Goal: Navigation & Orientation: Find specific page/section

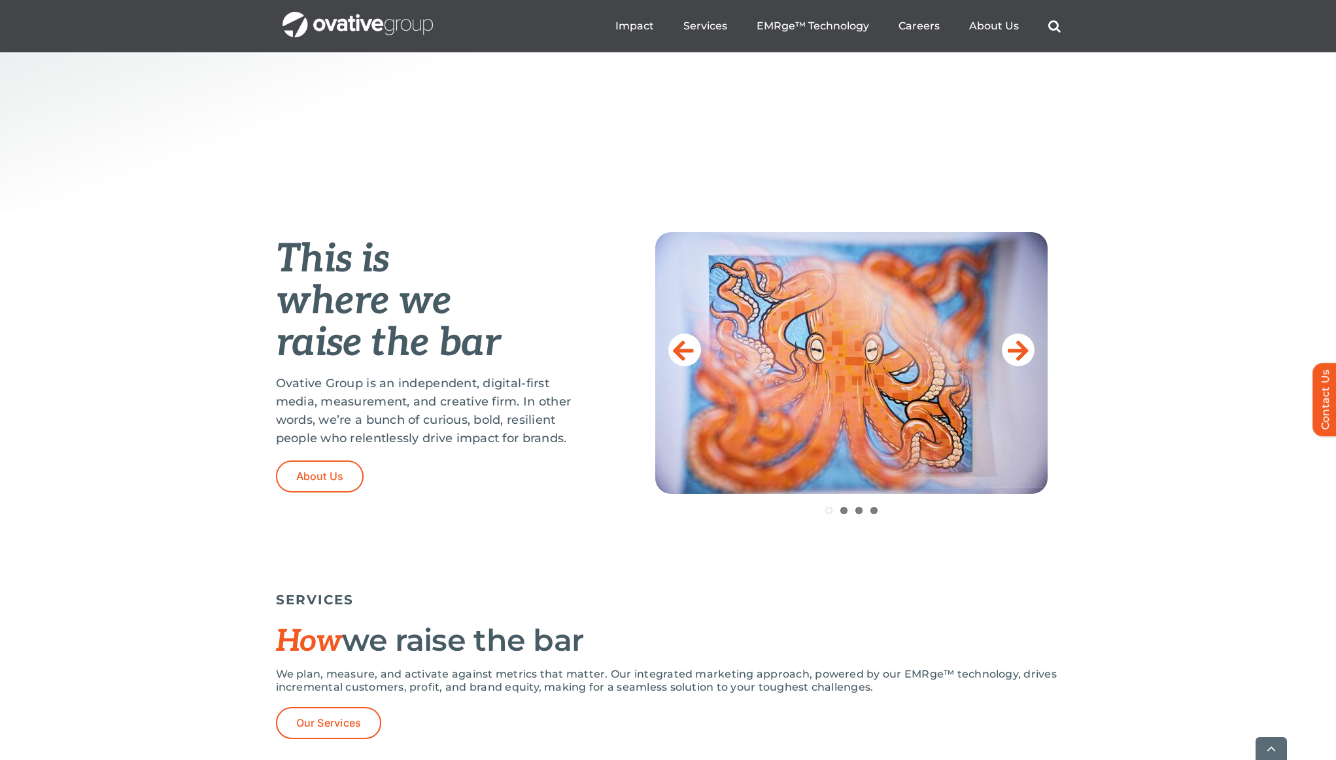
scroll to position [497, 0]
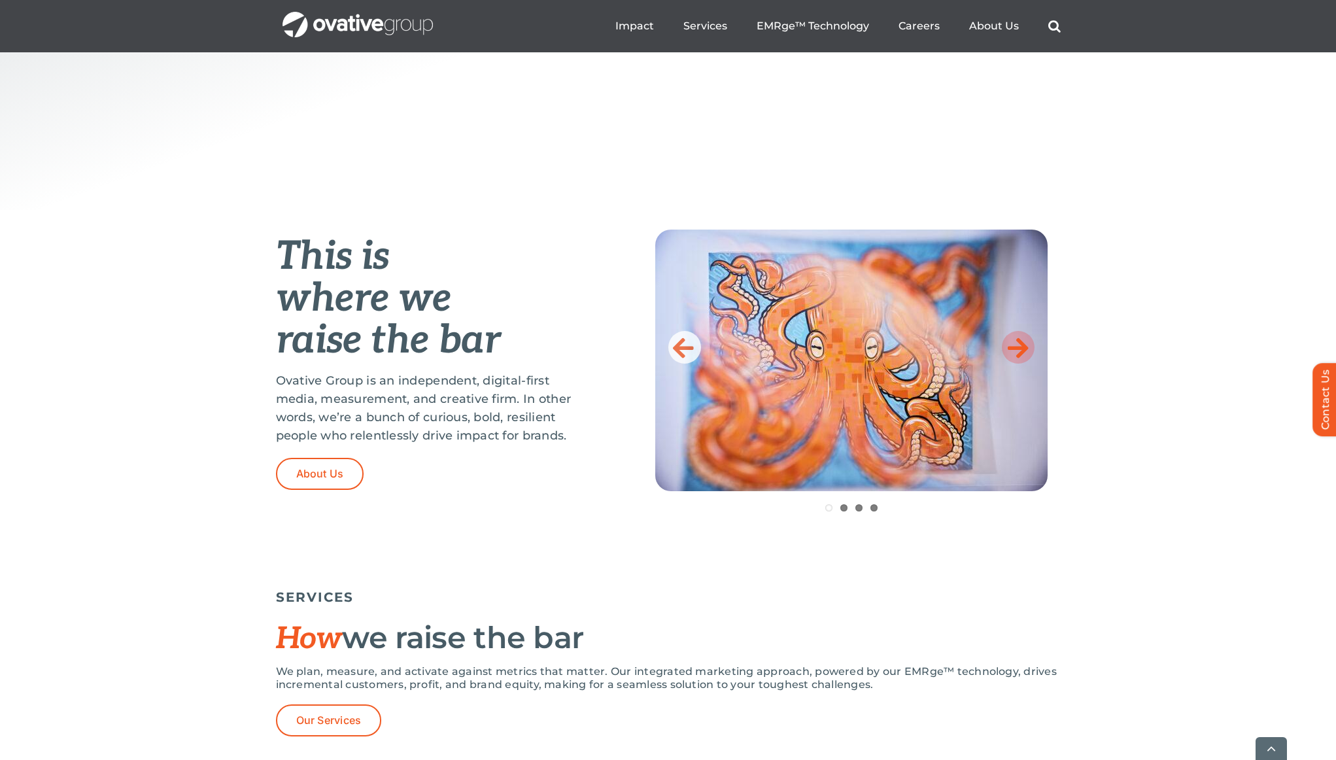
click at [1012, 345] on icon at bounding box center [1018, 347] width 21 height 26
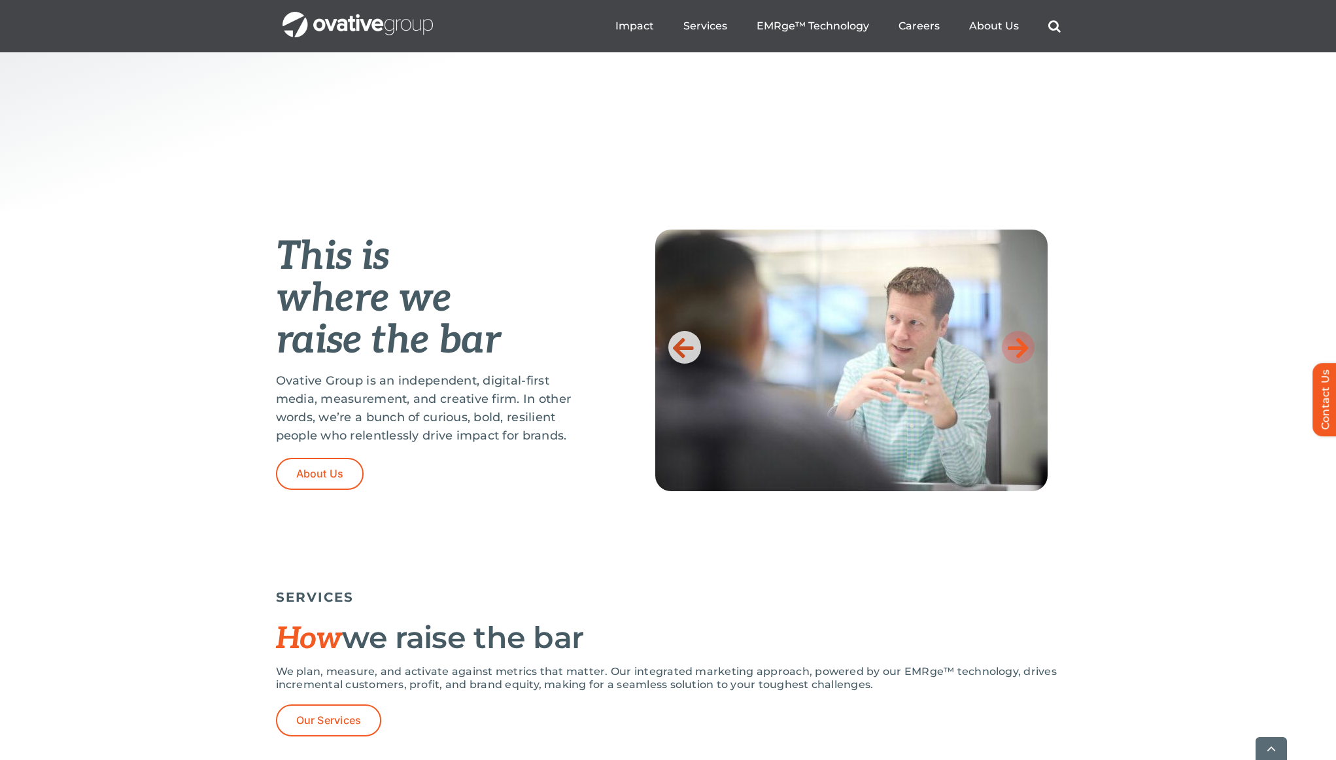
click at [1024, 352] on icon at bounding box center [1018, 347] width 21 height 26
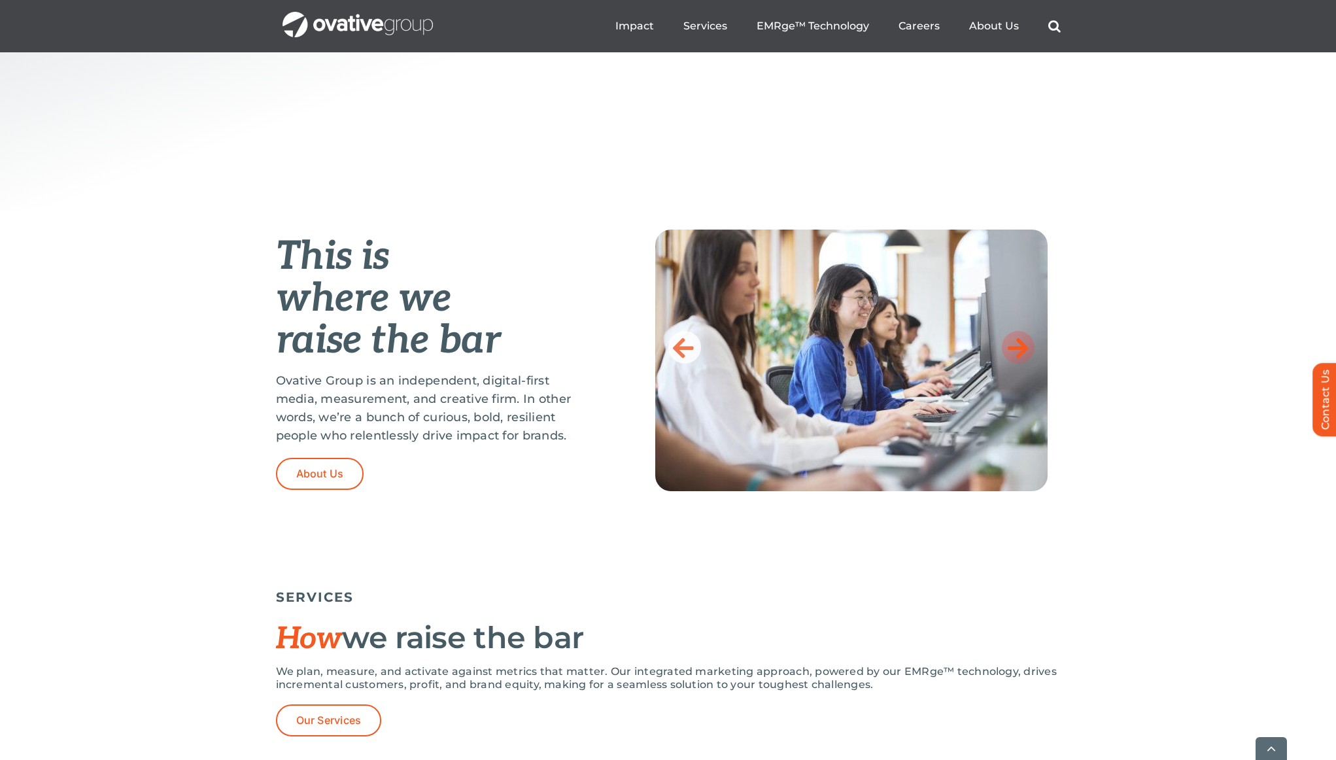
click at [1026, 352] on icon at bounding box center [1018, 347] width 21 height 26
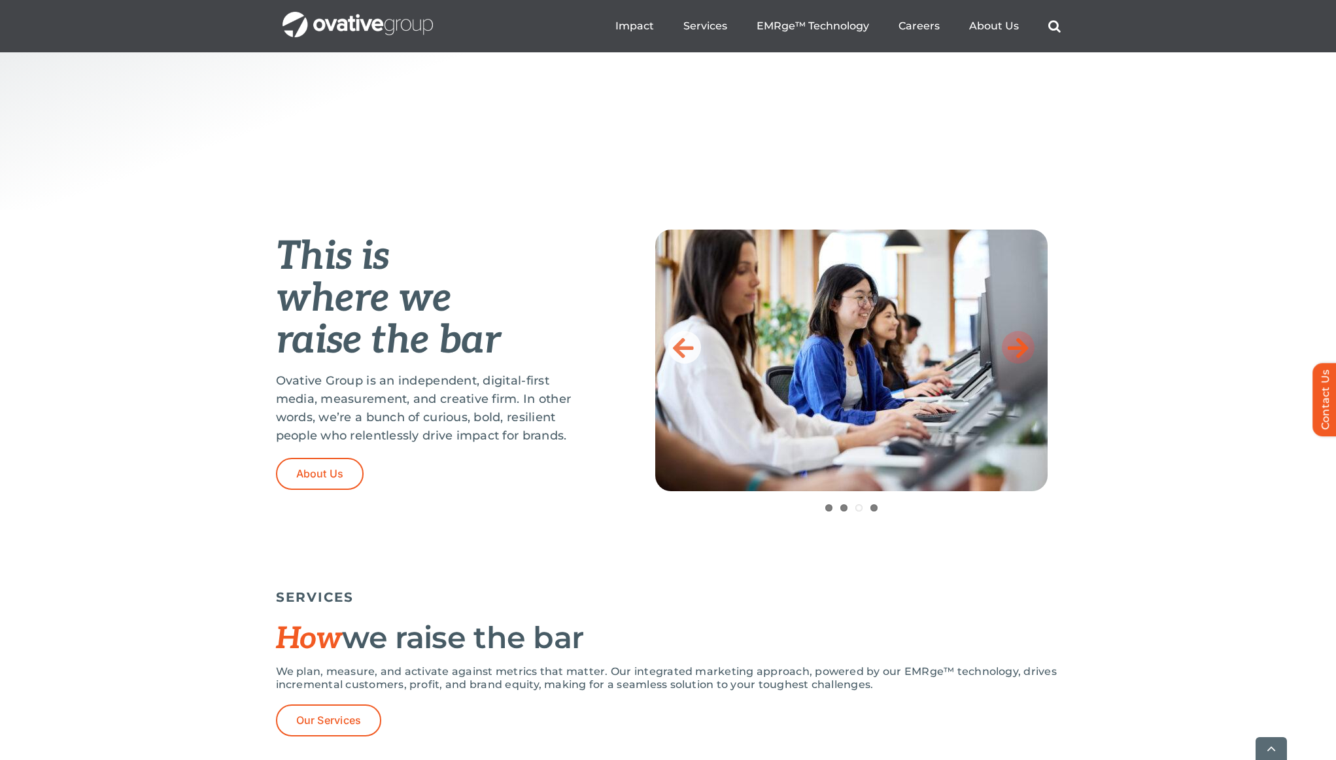
click at [1027, 351] on icon at bounding box center [1018, 347] width 21 height 26
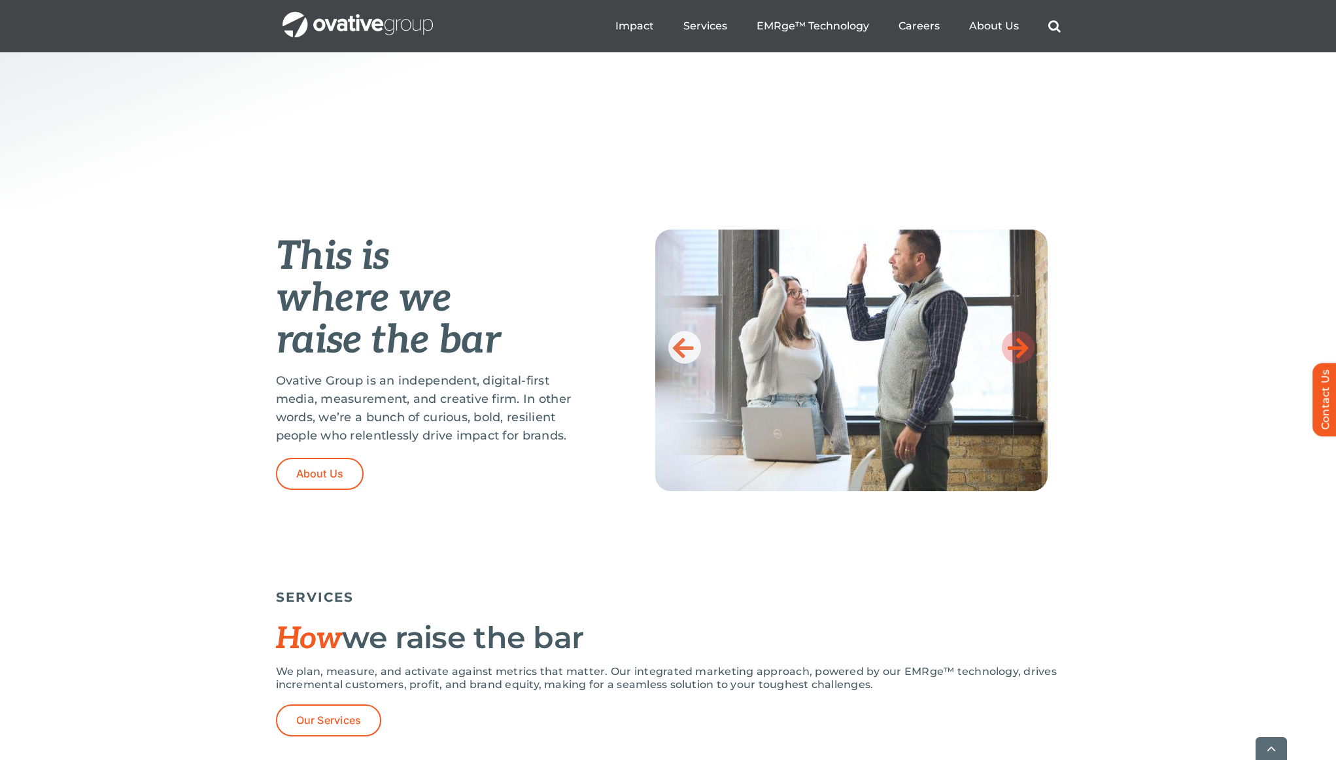
click at [1025, 351] on icon at bounding box center [1018, 347] width 21 height 26
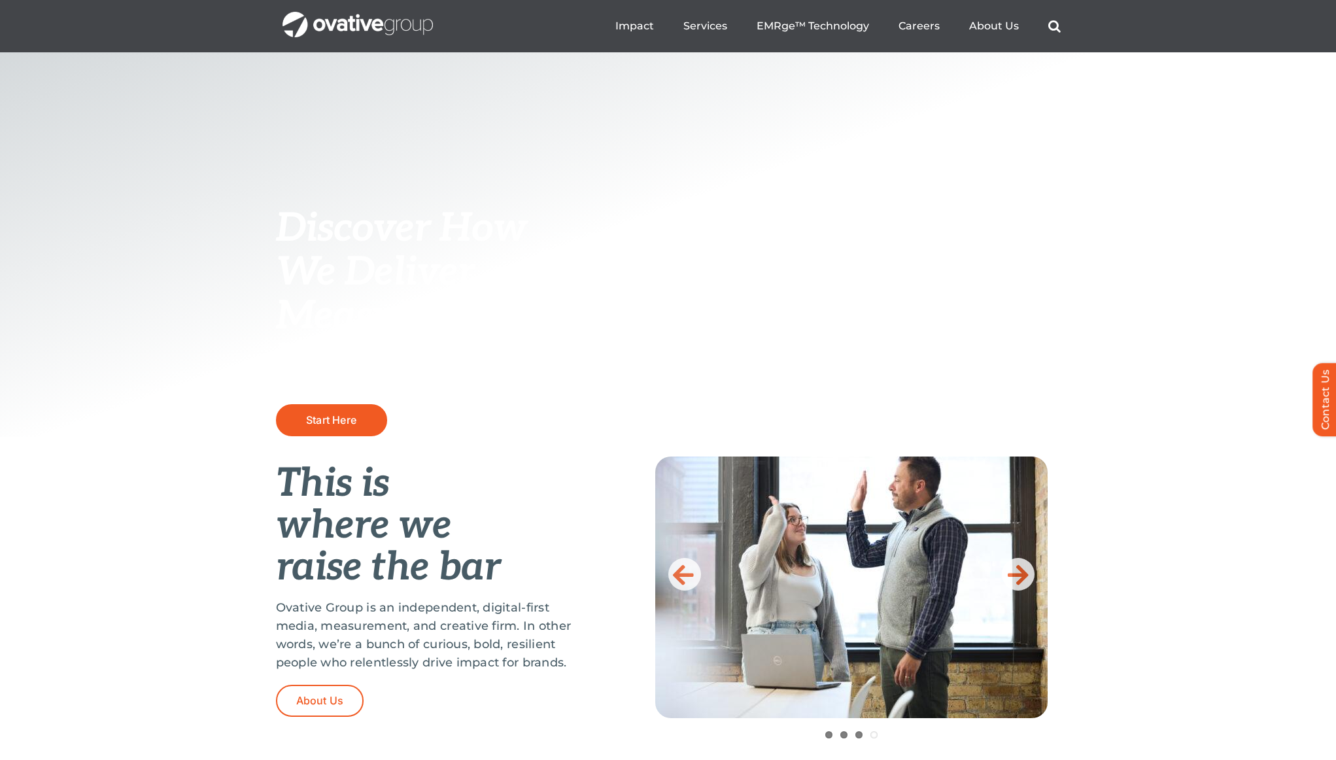
scroll to position [0, 0]
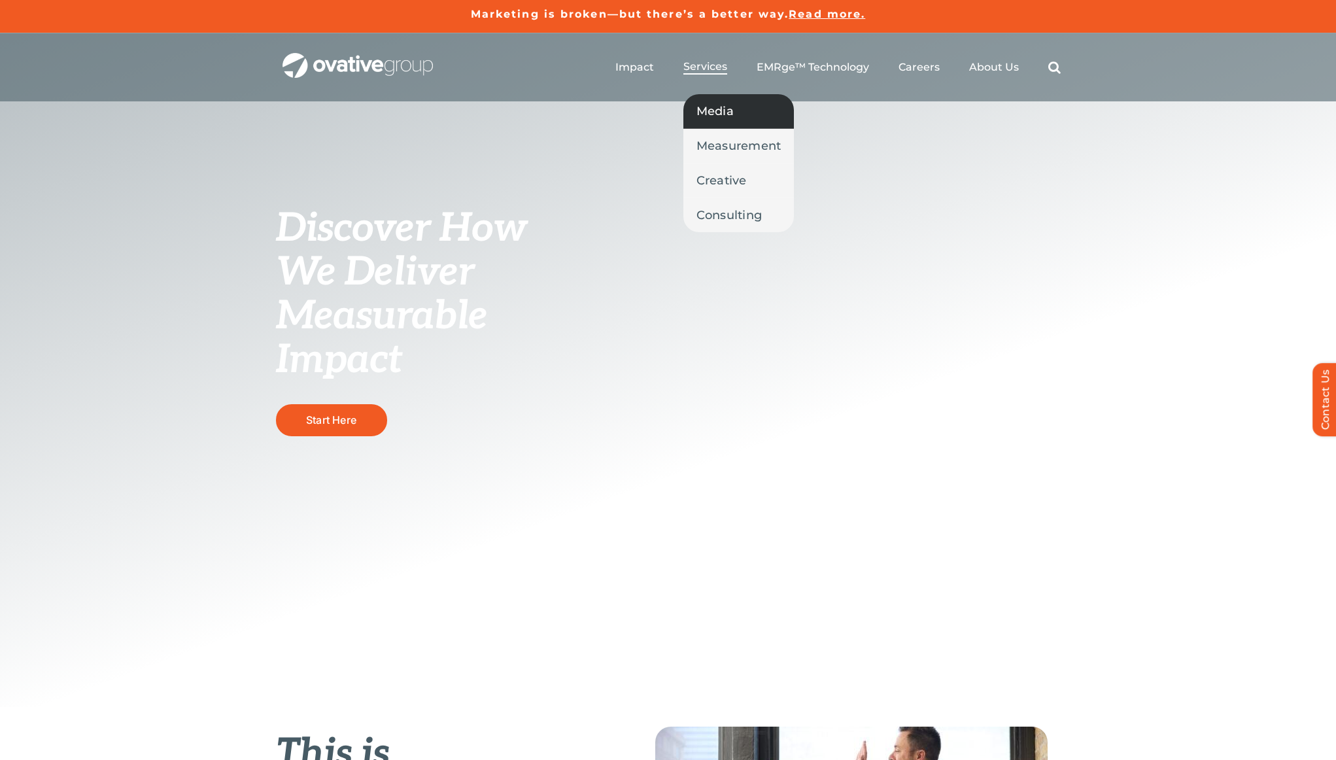
click at [721, 114] on span "Media" at bounding box center [715, 111] width 37 height 18
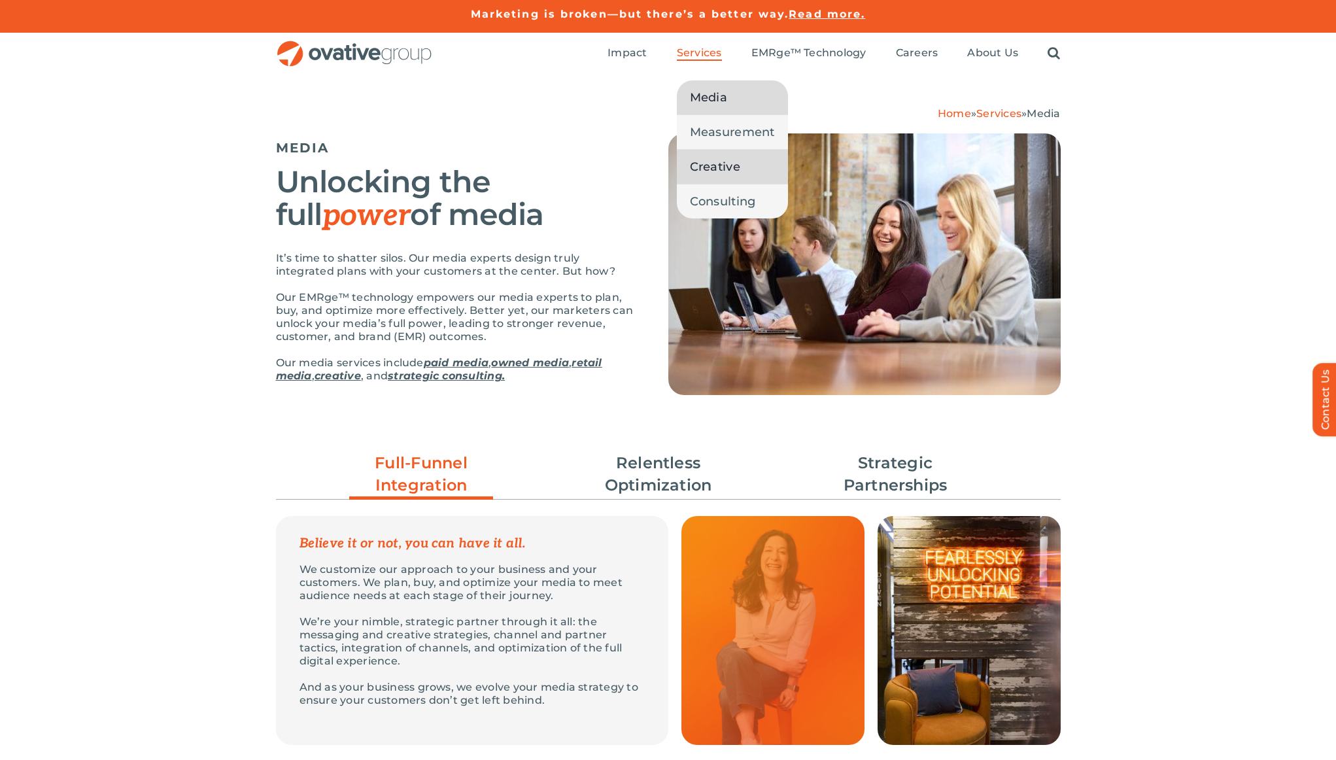
click at [723, 168] on span "Creative" at bounding box center [715, 167] width 50 height 18
